Goal: Task Accomplishment & Management: Use online tool/utility

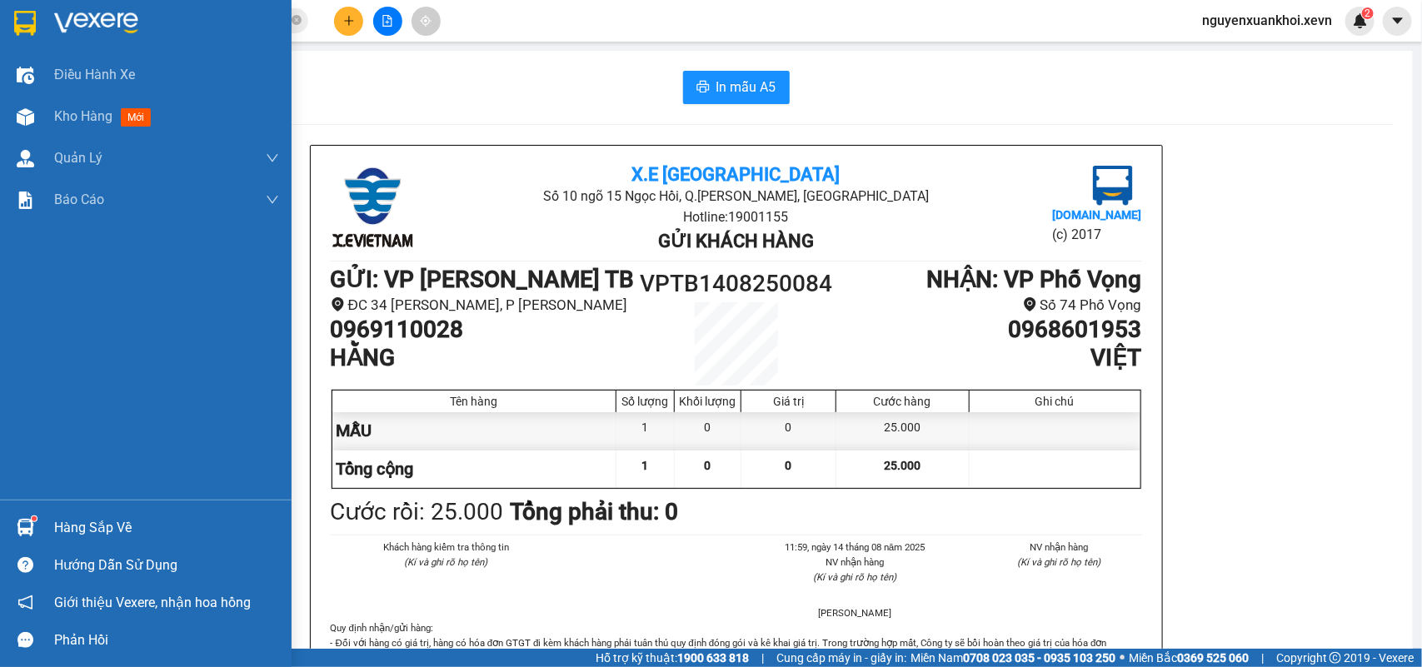
click at [62, 526] on div "Hàng sắp về" at bounding box center [166, 528] width 225 height 25
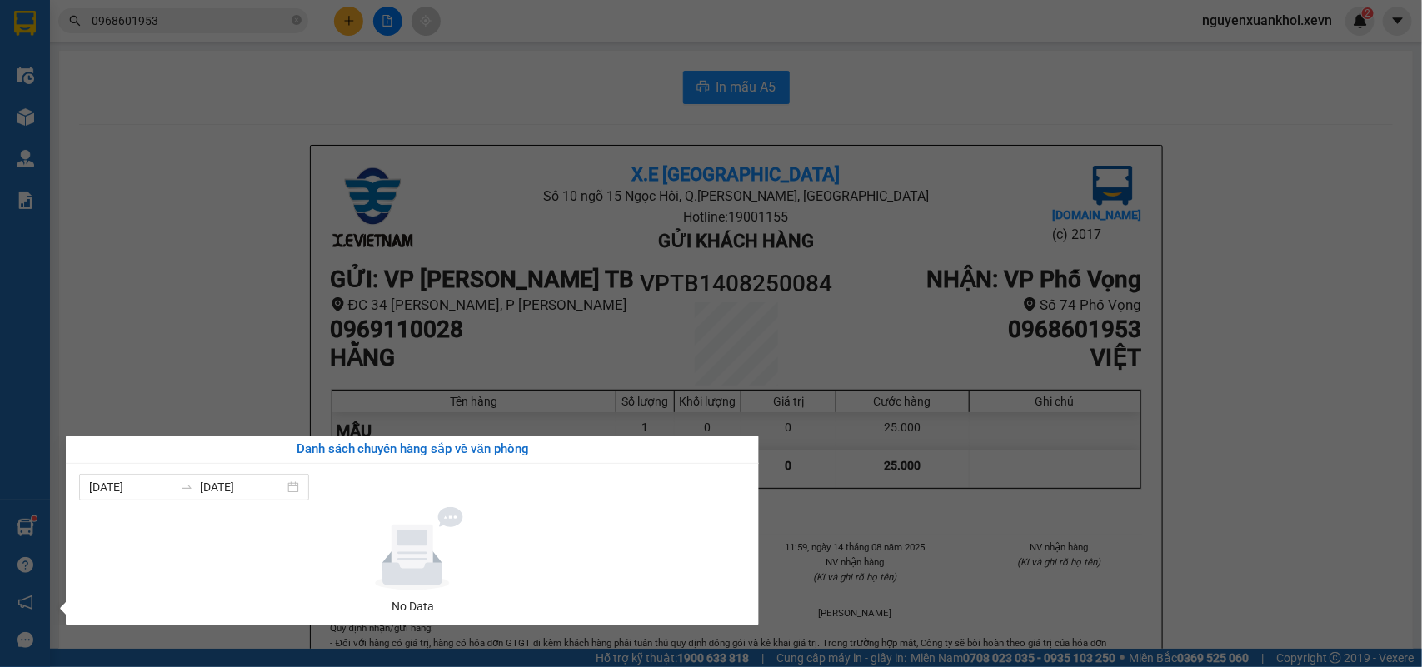
click at [13, 123] on div "Điều hành xe Kho hàng mới Quản [PERSON_NAME] lý chuyến Quản lý giao nhận mới Qu…" at bounding box center [25, 333] width 50 height 667
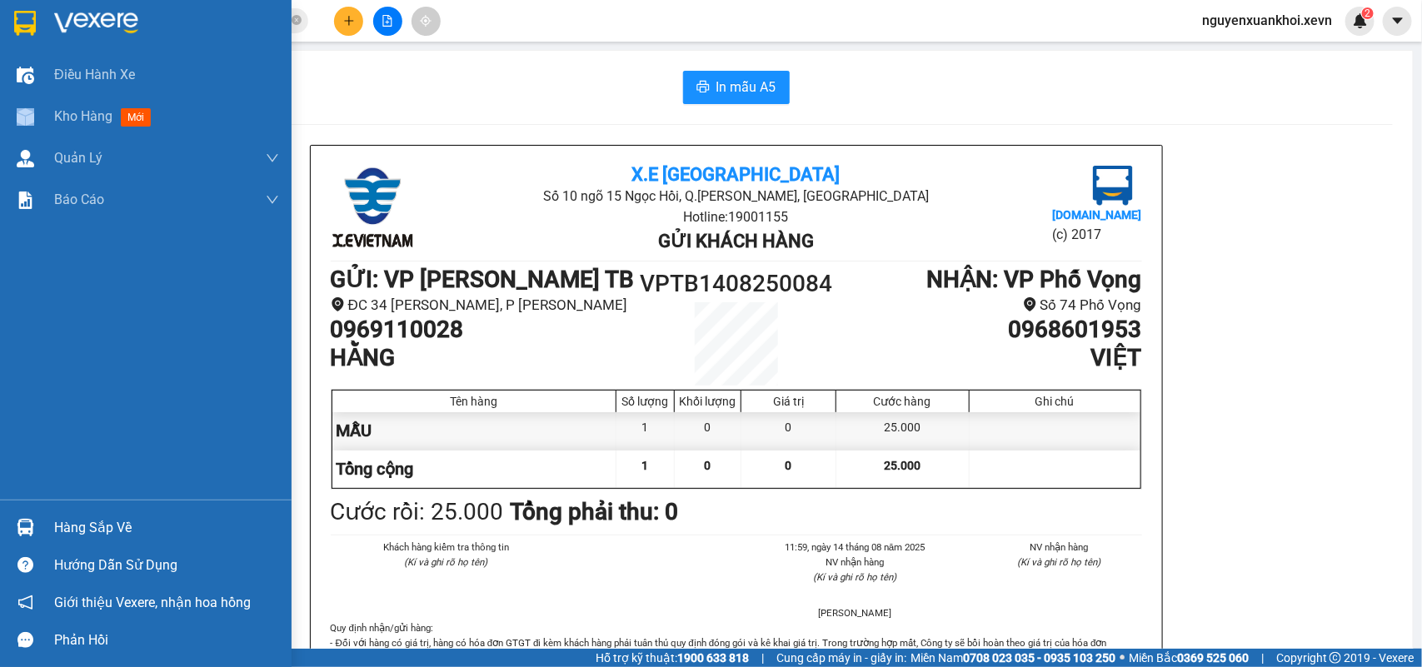
click at [13, 123] on div at bounding box center [25, 116] width 29 height 29
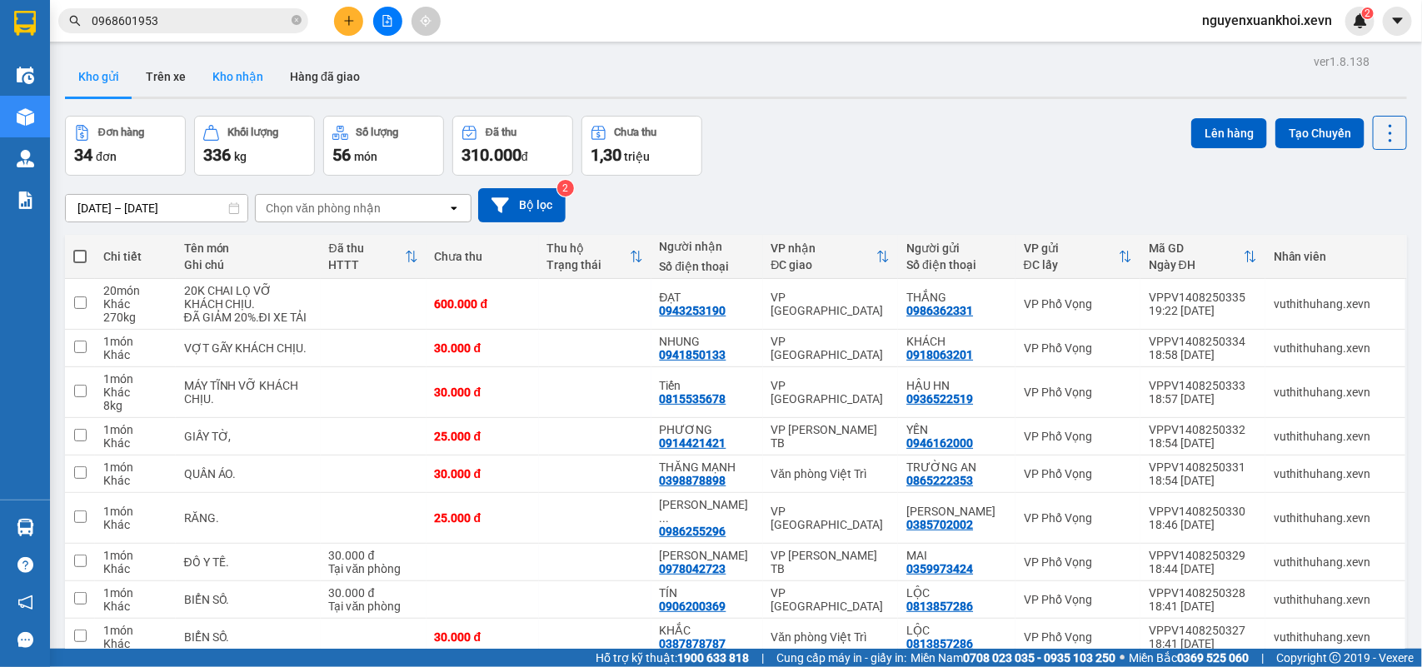
click at [252, 85] on button "Kho nhận" at bounding box center [237, 77] width 77 height 40
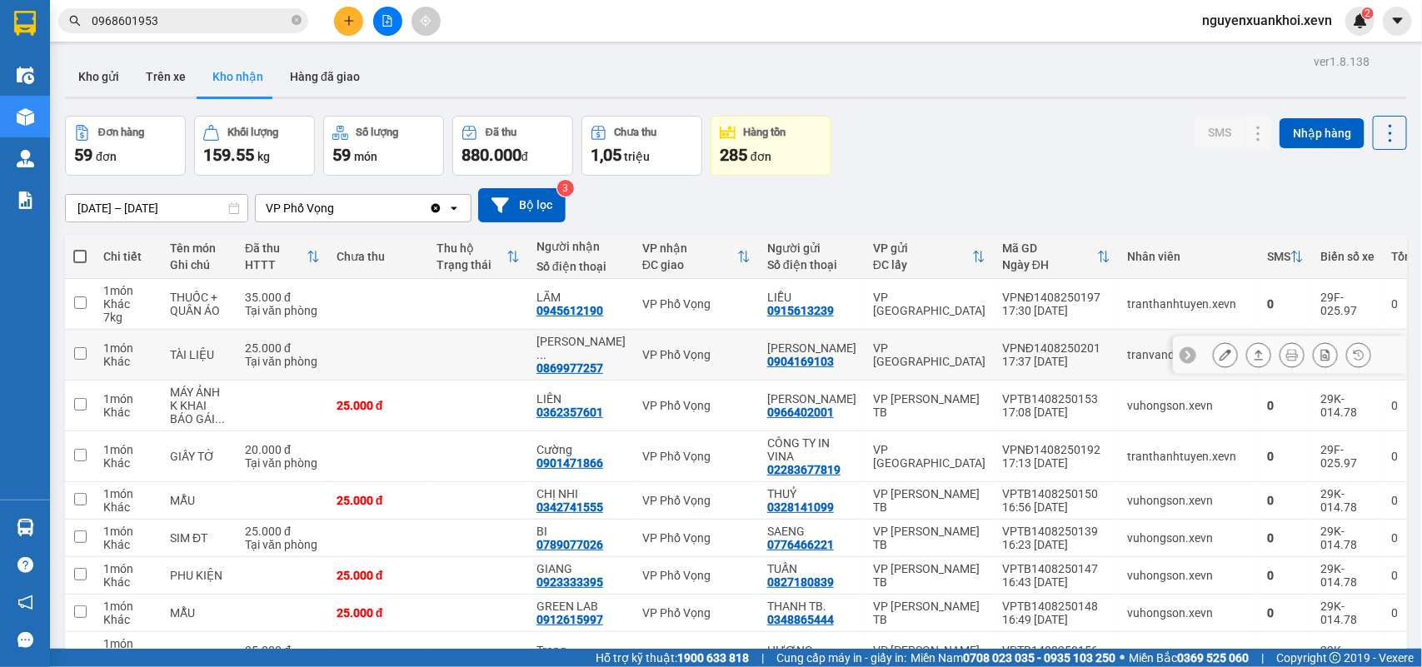
scroll to position [162, 0]
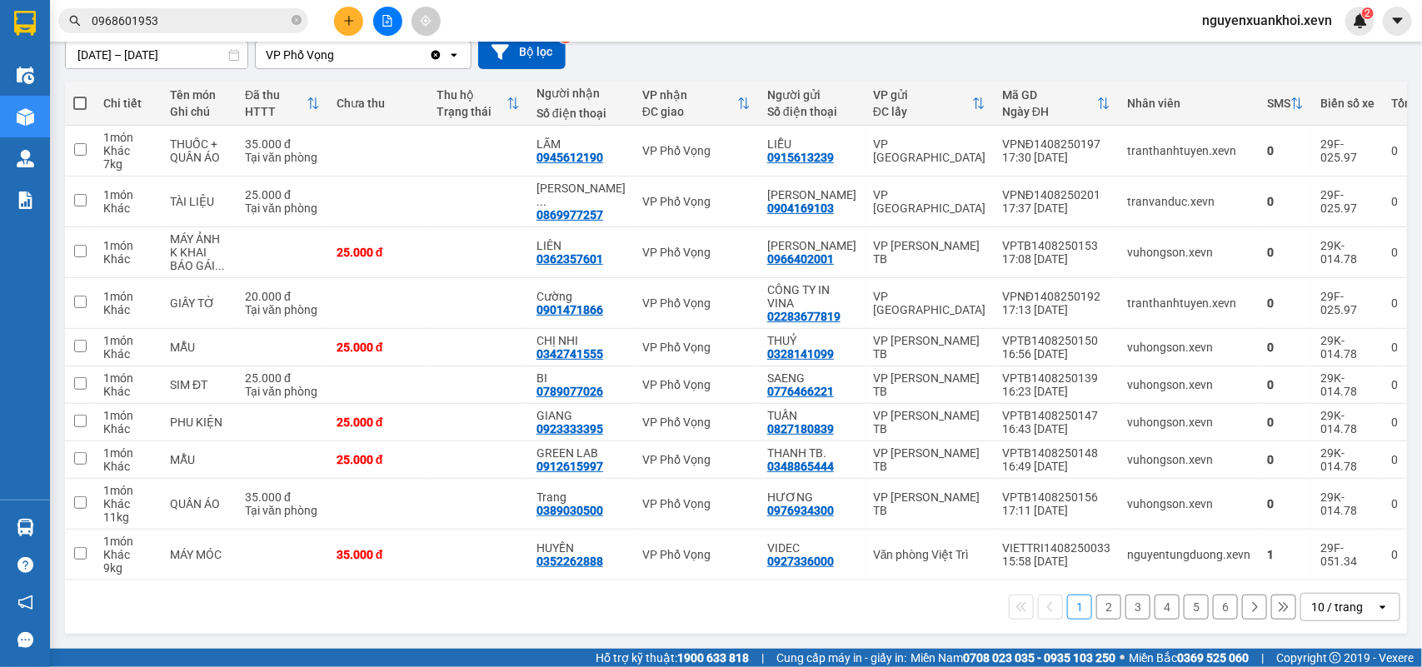
click at [72, 97] on th at bounding box center [80, 104] width 30 height 44
click at [75, 97] on span at bounding box center [79, 103] width 13 height 13
click at [80, 95] on input "checkbox" at bounding box center [80, 95] width 0 height 0
checkbox input "true"
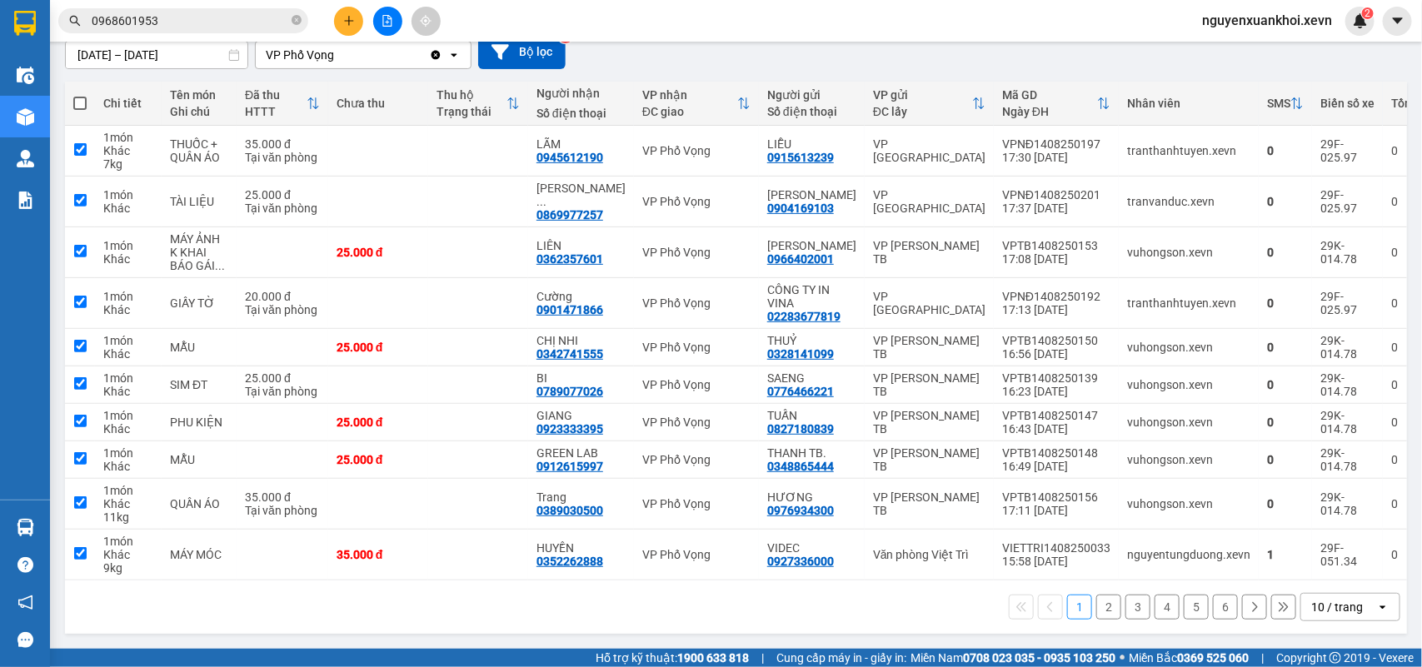
checkbox input "true"
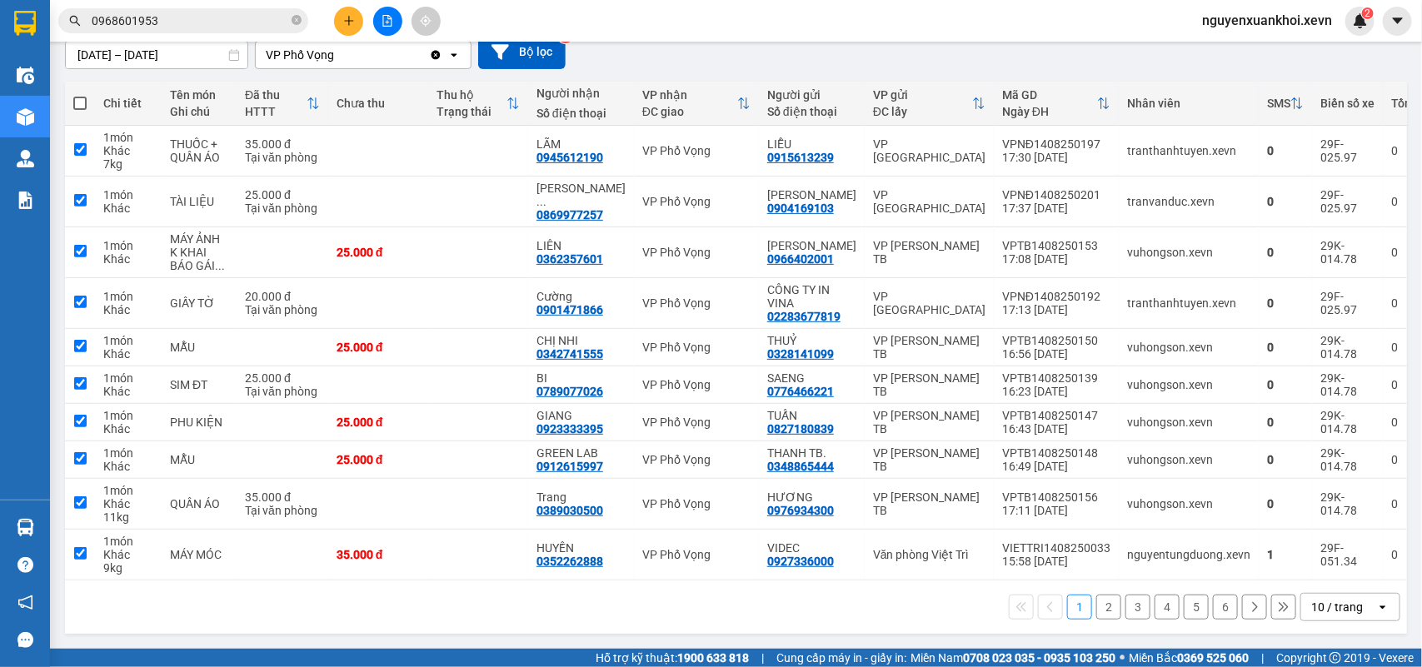
checkbox input "true"
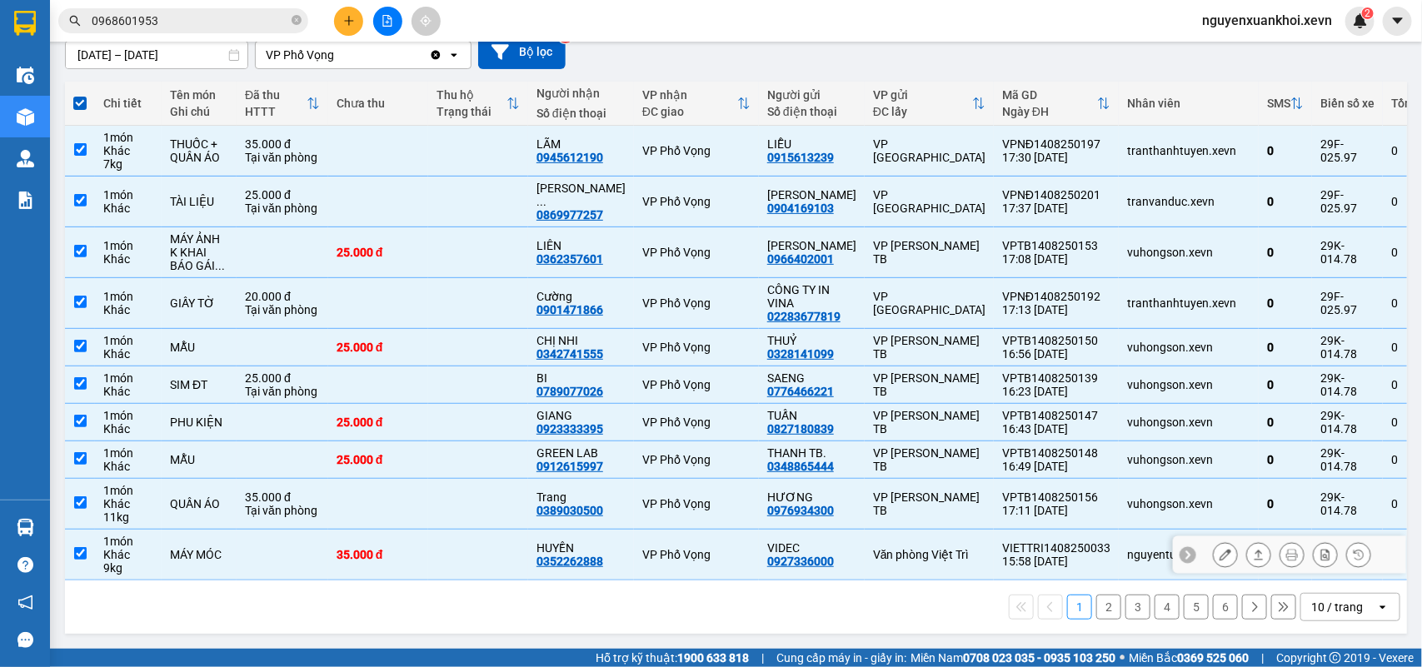
click at [89, 546] on td at bounding box center [80, 555] width 30 height 51
checkbox input "false"
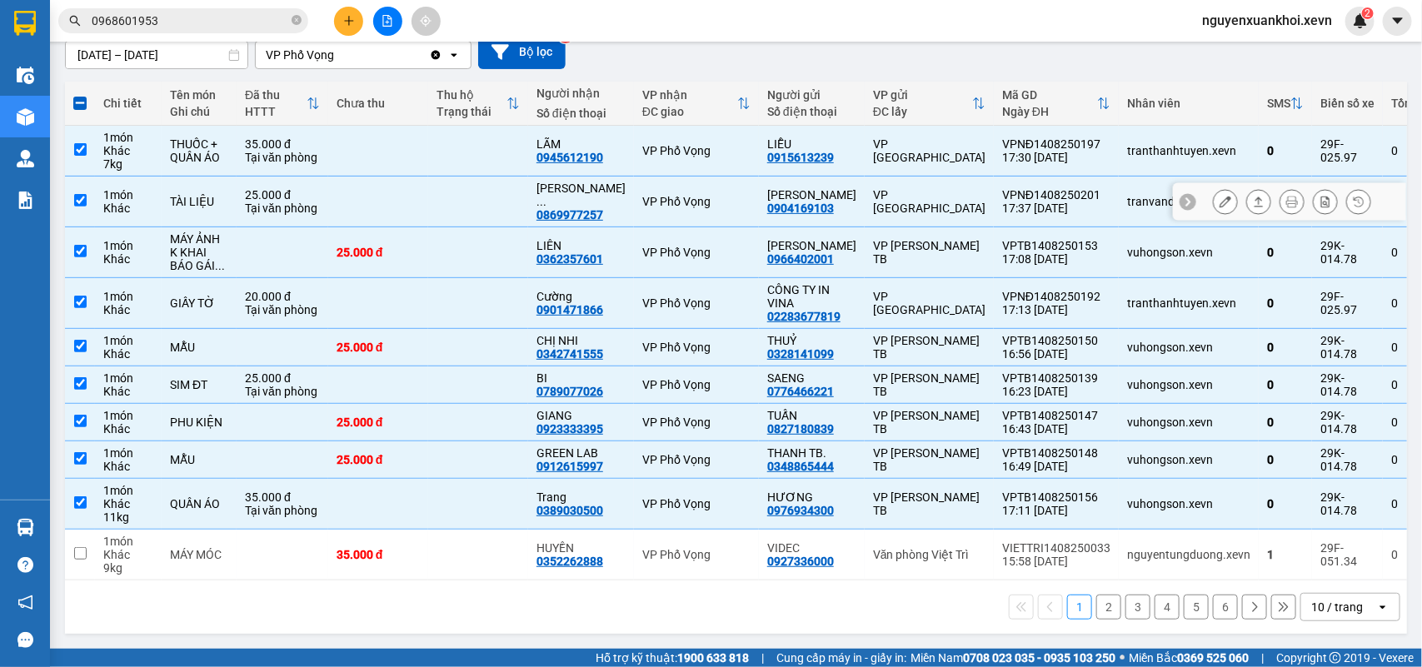
scroll to position [0, 0]
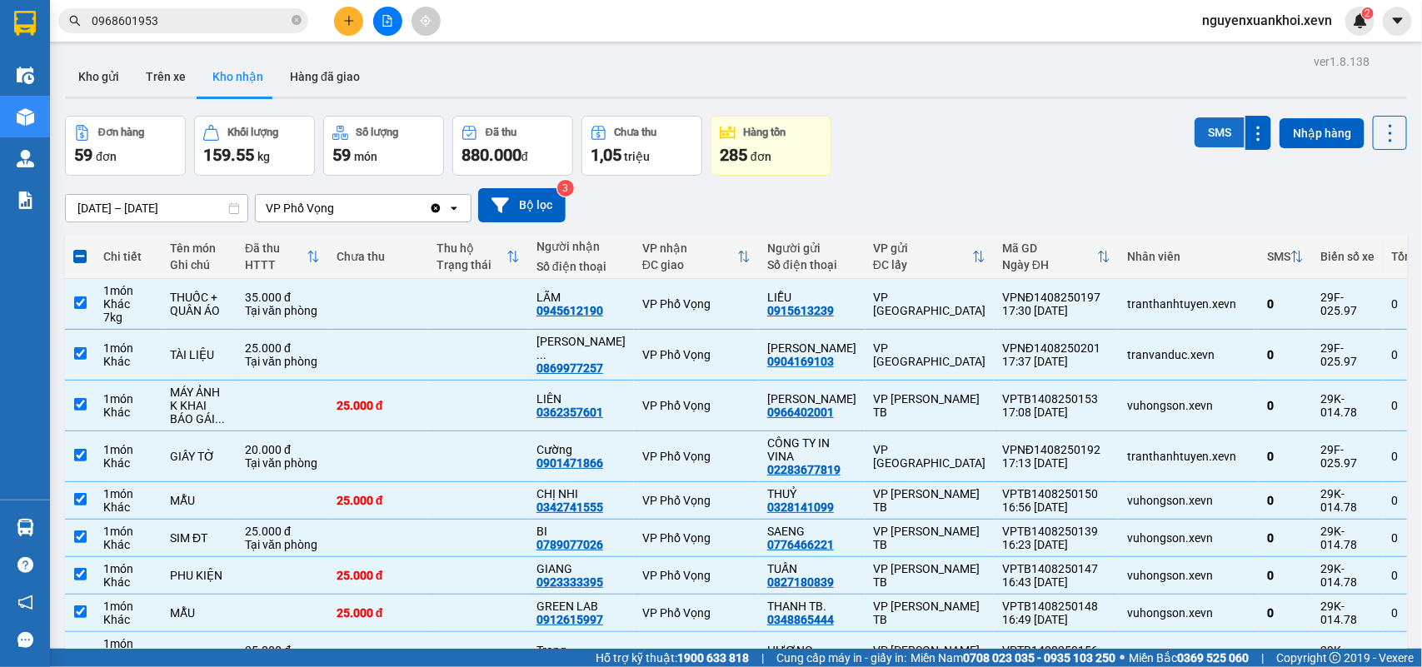
click at [1195, 131] on button "SMS" at bounding box center [1220, 132] width 50 height 30
